Goal: Transaction & Acquisition: Purchase product/service

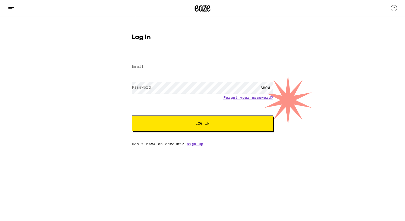
click at [157, 70] on input "Email" at bounding box center [202, 67] width 141 height 12
type input "[EMAIL_ADDRESS][DOMAIN_NAME]"
click at [249, 125] on button "Log In" at bounding box center [202, 123] width 141 height 16
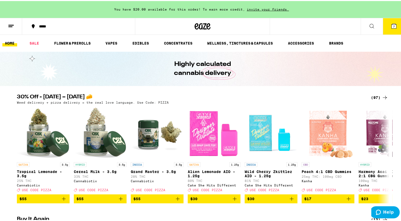
click at [387, 28] on button "7" at bounding box center [394, 25] width 22 height 16
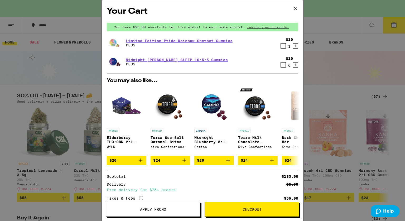
click at [294, 7] on icon at bounding box center [295, 8] width 3 height 3
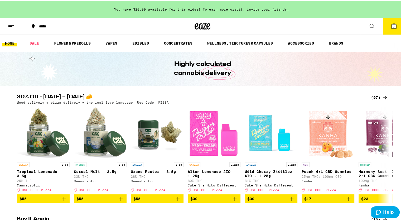
click at [368, 24] on icon at bounding box center [371, 25] width 6 height 6
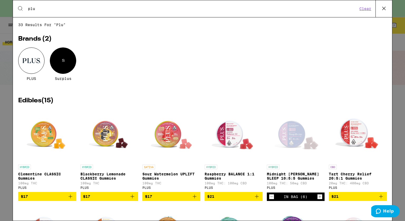
click at [117, 6] on input "plu" at bounding box center [193, 8] width 330 height 5
type input "plus"
click at [28, 56] on div at bounding box center [31, 60] width 26 height 26
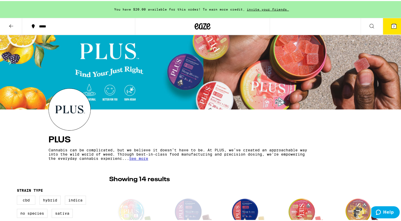
click at [391, 26] on icon at bounding box center [393, 25] width 5 height 5
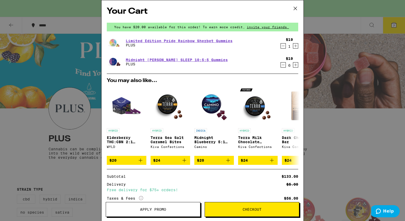
click at [260, 206] on button "Checkout" at bounding box center [252, 209] width 95 height 15
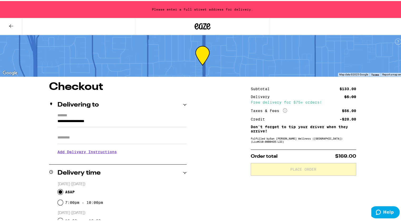
click at [118, 120] on input "**********" at bounding box center [121, 121] width 129 height 9
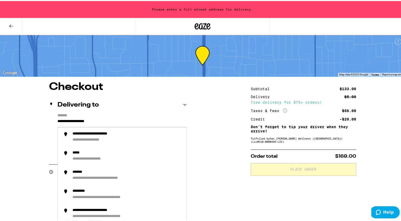
drag, startPoint x: 115, startPoint y: 118, endPoint x: 22, endPoint y: 117, distance: 93.3
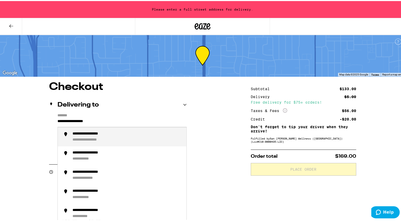
click at [86, 133] on div "**********" at bounding box center [94, 132] width 45 height 5
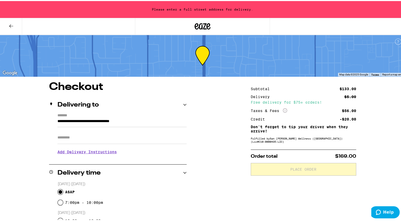
type input "**********"
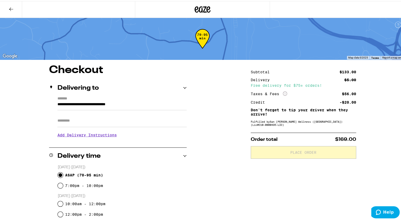
scroll to position [105, 0]
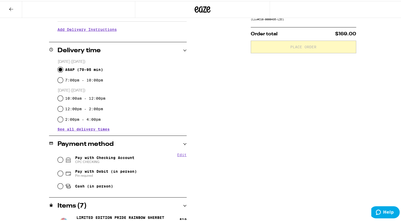
click at [110, 158] on span "Pay with Checking Account CPC CHECKING" at bounding box center [104, 158] width 59 height 8
click at [63, 158] on input "Pay with Checking Account CPC CHECKING" at bounding box center [60, 158] width 5 height 5
radio input "true"
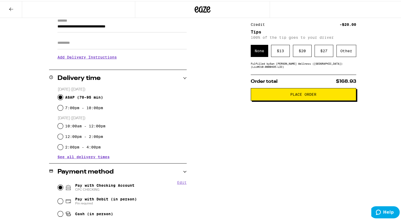
scroll to position [0, 0]
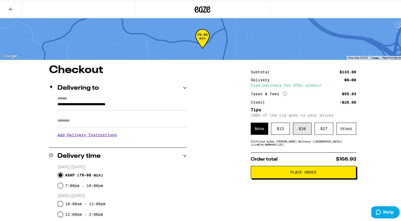
click at [295, 128] on div "$ 20" at bounding box center [302, 128] width 19 height 12
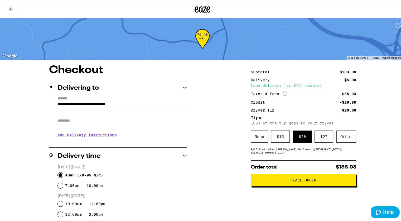
click at [300, 181] on span "Place Order" at bounding box center [303, 179] width 26 height 4
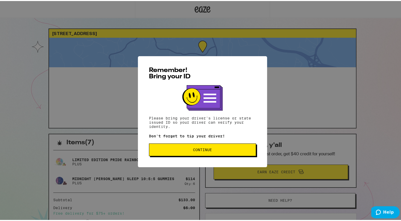
click at [188, 148] on span "Continue" at bounding box center [202, 149] width 98 height 4
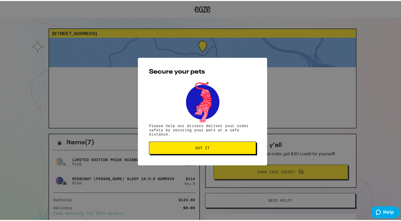
click at [214, 148] on span "Got it" at bounding box center [202, 147] width 98 height 4
